Goal: Task Accomplishment & Management: Manage account settings

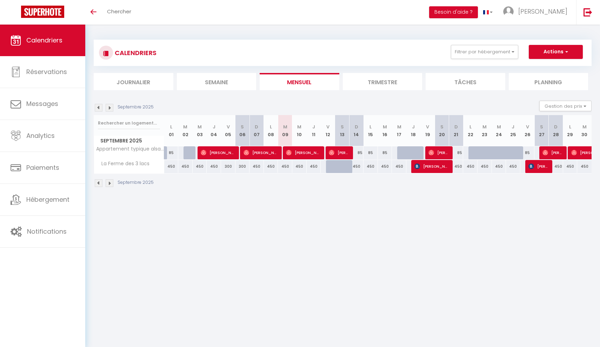
click at [112, 108] on img at bounding box center [110, 108] width 8 height 8
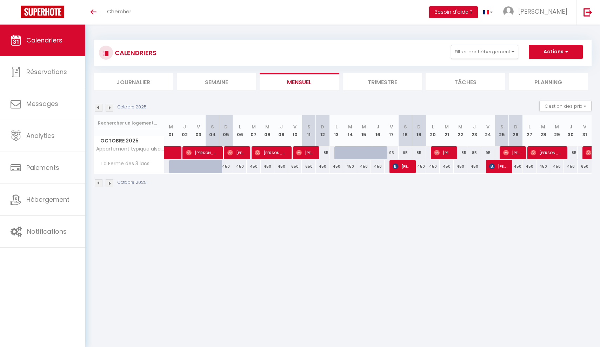
click at [112, 109] on img at bounding box center [110, 108] width 8 height 8
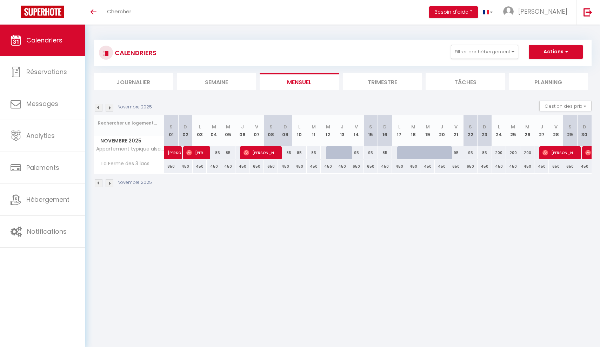
click at [112, 109] on img at bounding box center [110, 108] width 8 height 8
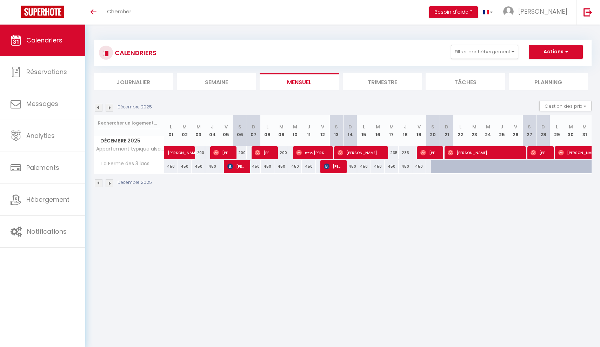
click at [100, 109] on img at bounding box center [99, 108] width 8 height 8
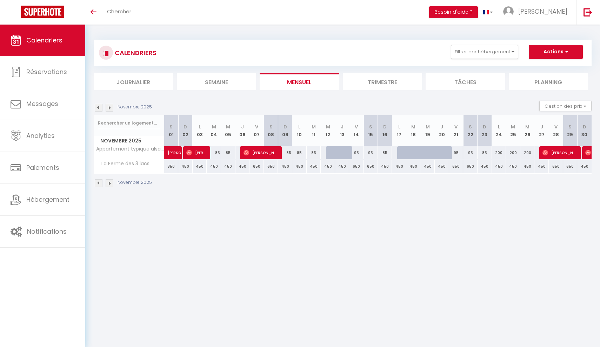
click at [100, 109] on img at bounding box center [99, 108] width 8 height 8
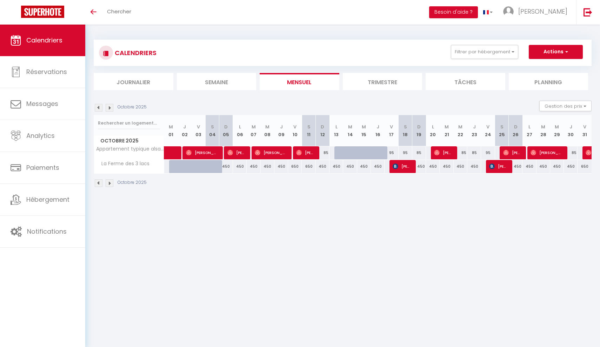
click at [113, 107] on img at bounding box center [110, 108] width 8 height 8
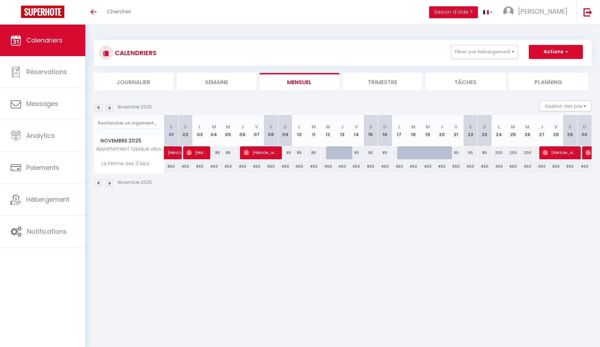
click at [99, 107] on img at bounding box center [99, 108] width 8 height 8
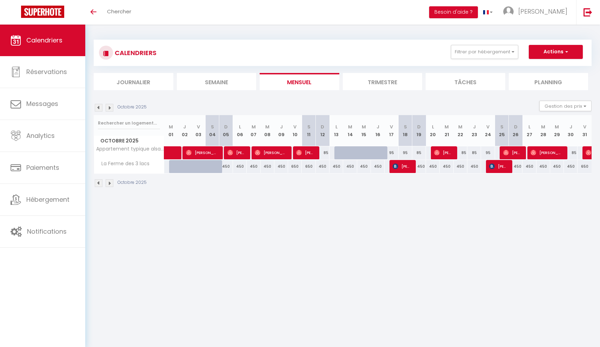
click at [99, 107] on img at bounding box center [99, 108] width 8 height 8
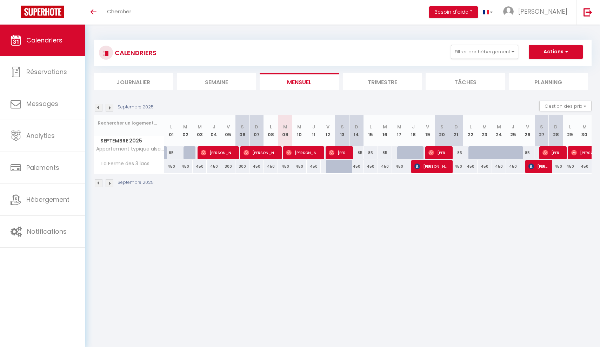
click at [111, 107] on img at bounding box center [110, 108] width 8 height 8
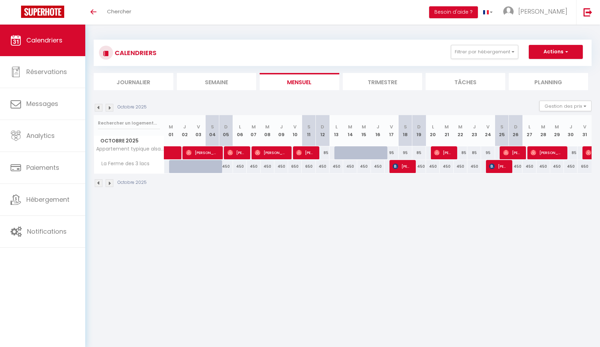
click at [112, 108] on img at bounding box center [110, 108] width 8 height 8
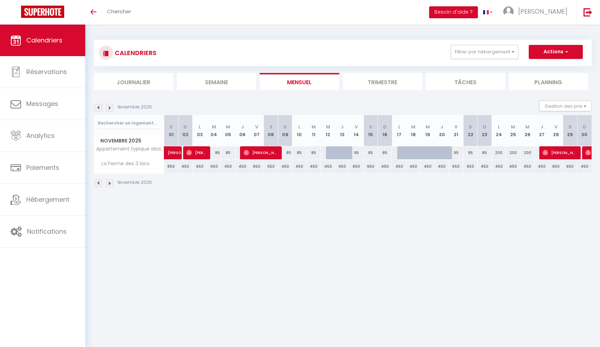
click at [355, 166] on div "650" at bounding box center [356, 166] width 14 height 13
type input "650"
type input "Ven 14 Novembre 2025"
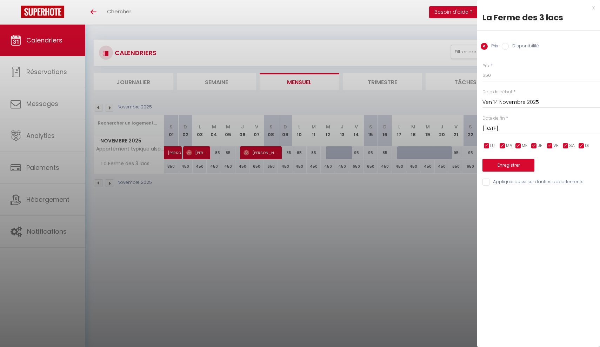
click at [497, 126] on input "[DATE]" at bounding box center [542, 128] width 118 height 9
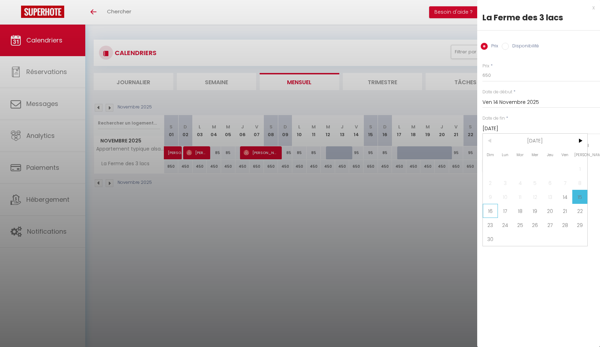
click at [493, 211] on span "16" at bounding box center [490, 211] width 15 height 14
type input "Dim 16 Novembre 2025"
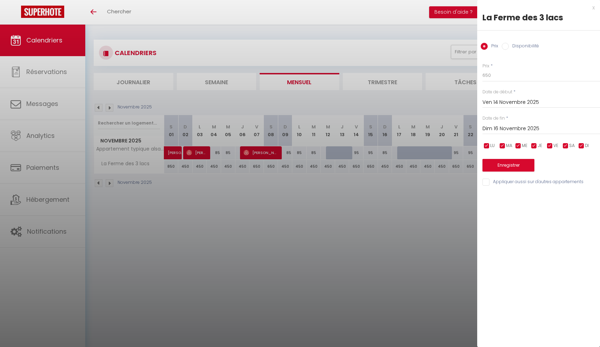
click at [505, 47] on input "Disponibilité" at bounding box center [505, 46] width 7 height 7
radio input "true"
radio input "false"
select select "0"
click at [504, 165] on button "Enregistrer" at bounding box center [509, 166] width 52 height 13
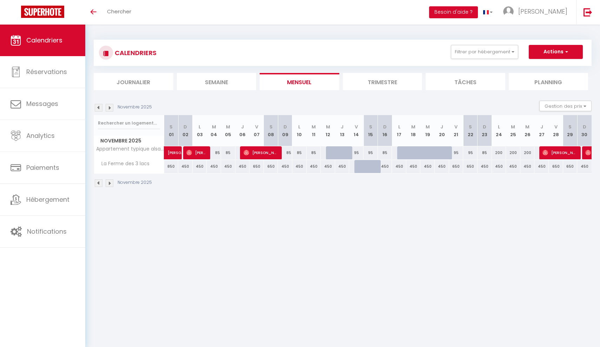
click at [110, 107] on img at bounding box center [110, 108] width 8 height 8
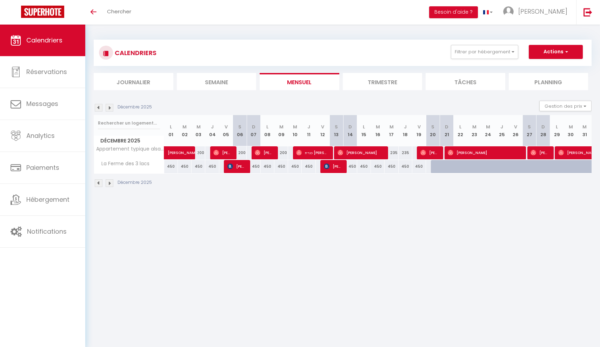
click at [110, 107] on img at bounding box center [110, 108] width 8 height 8
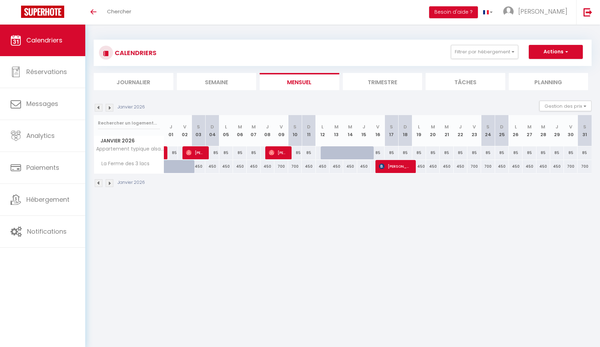
click at [110, 107] on img at bounding box center [110, 108] width 8 height 8
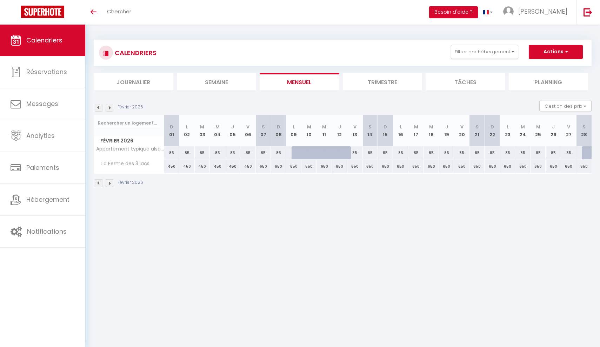
click at [102, 108] on img at bounding box center [99, 108] width 8 height 8
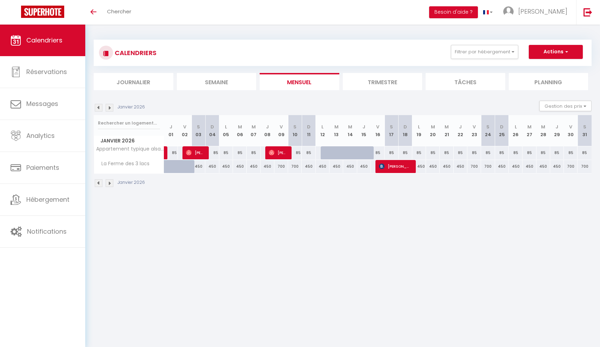
click at [102, 108] on img at bounding box center [99, 108] width 8 height 8
